Goal: Task Accomplishment & Management: Manage account settings

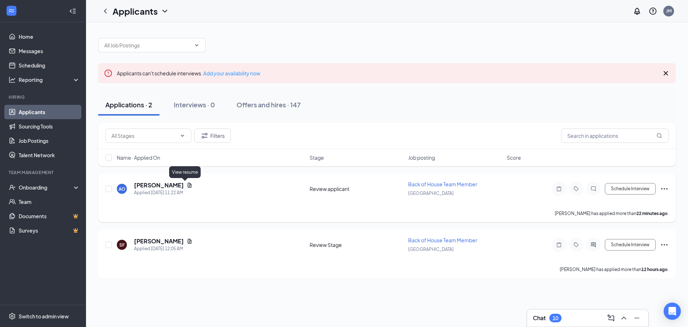
click at [187, 187] on icon "Document" at bounding box center [190, 185] width 6 height 6
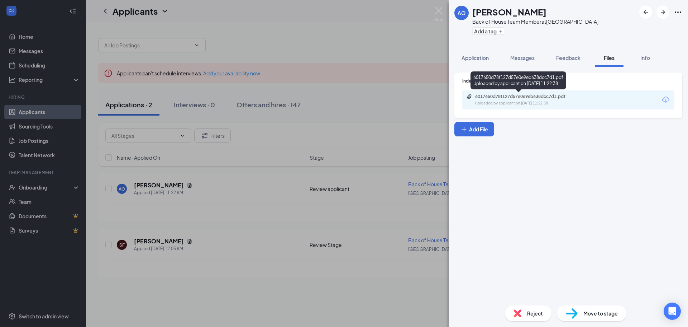
click at [545, 98] on div "6017650d78f127d57e0e9eb638dcc7d1.pdf" at bounding box center [525, 97] width 100 height 6
click at [162, 244] on div "AO Anthony Olague Back of House Team Member at Uptown District Add a tag Applic…" at bounding box center [344, 163] width 688 height 327
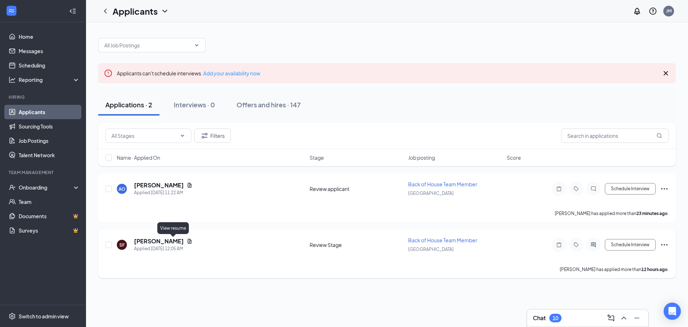
click at [187, 242] on icon "Document" at bounding box center [190, 241] width 6 height 6
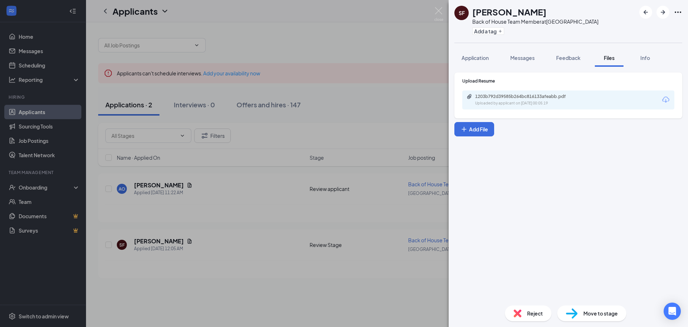
click at [610, 90] on div "Upload Resume 1203b792d39585b264bc816133afeabb.pdf Uploaded by applicant on Aug…" at bounding box center [568, 94] width 212 height 32
click at [558, 100] on div "1203b792d39585b264bc816133afeabb.pdf Uploaded by applicant on Aug 26, 2025 at 0…" at bounding box center [525, 100] width 116 height 13
click at [537, 311] on span "Reject" at bounding box center [535, 313] width 16 height 8
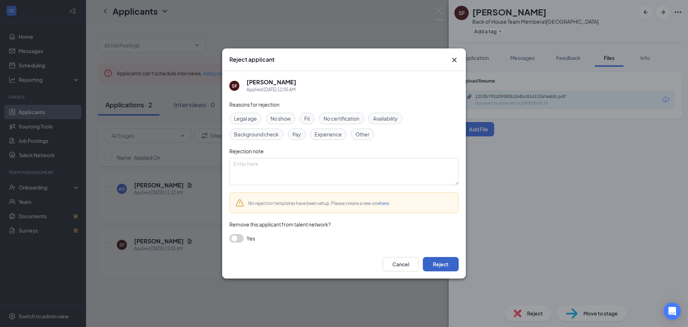
click at [449, 266] on button "Reject" at bounding box center [441, 264] width 36 height 14
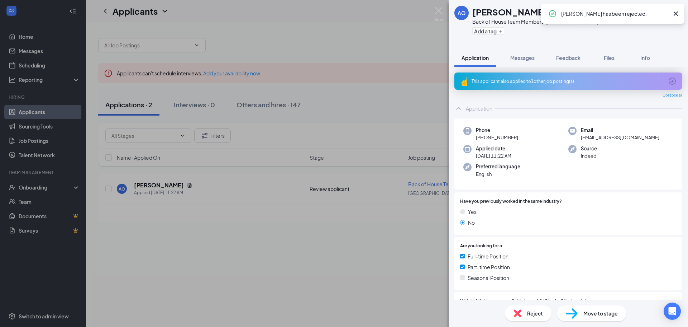
click at [533, 313] on span "Reject" at bounding box center [535, 313] width 16 height 8
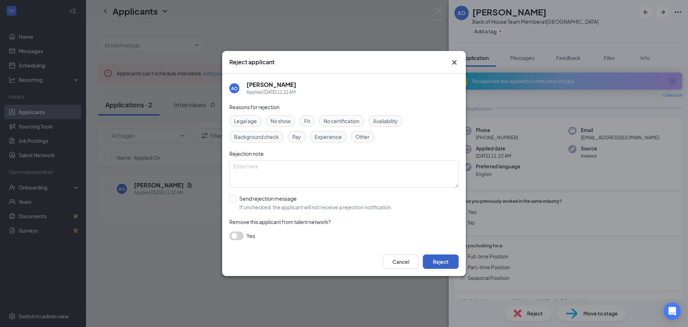
click at [453, 262] on button "Reject" at bounding box center [441, 261] width 36 height 14
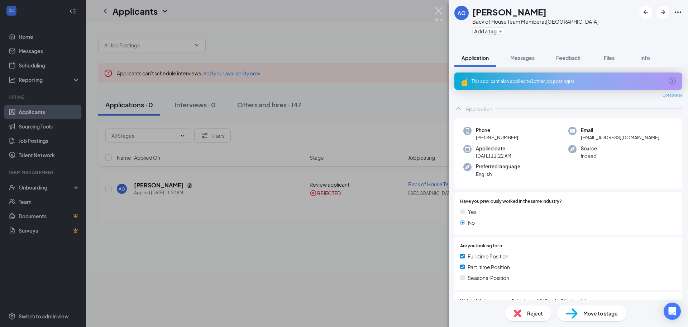
click at [438, 9] on img at bounding box center [438, 14] width 9 height 14
